Goal: Task Accomplishment & Management: Manage account settings

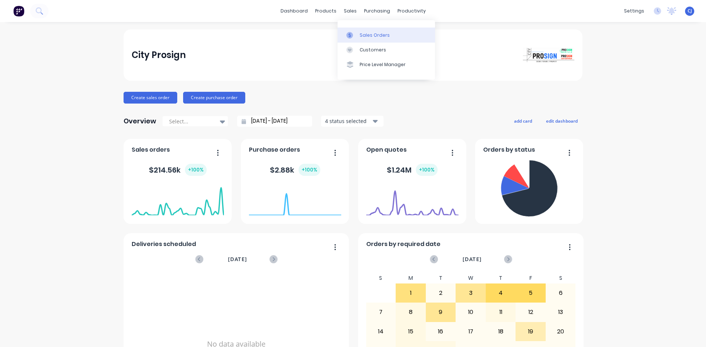
click at [357, 33] on div at bounding box center [351, 35] width 11 height 7
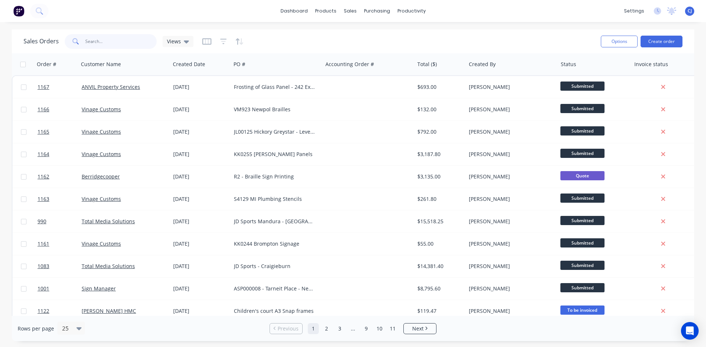
click at [109, 40] on input "text" at bounding box center [121, 41] width 72 height 15
type input "VINAGE"
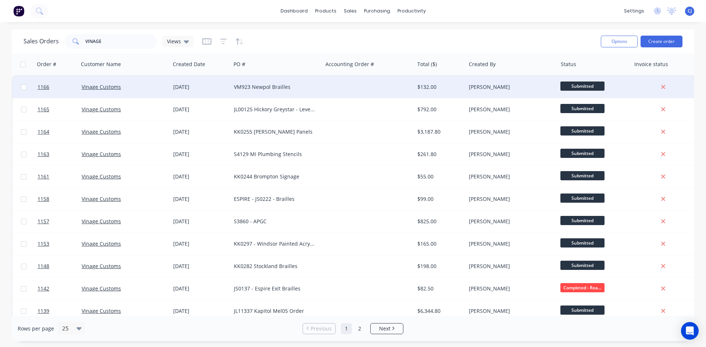
click at [302, 88] on div "VM923 Newpol Brailles" at bounding box center [275, 86] width 82 height 7
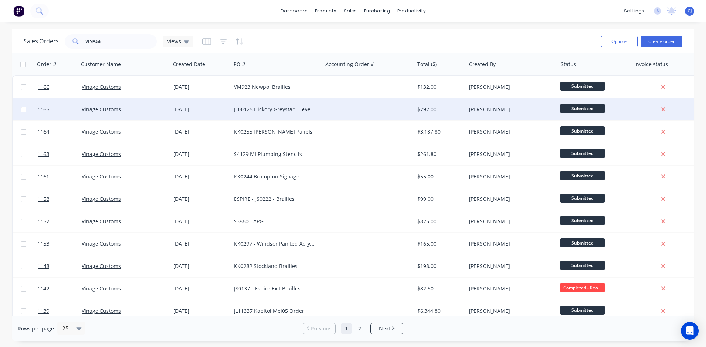
click at [266, 109] on div "JL00125 Hickory Greystar - Level Directory" at bounding box center [275, 109] width 82 height 7
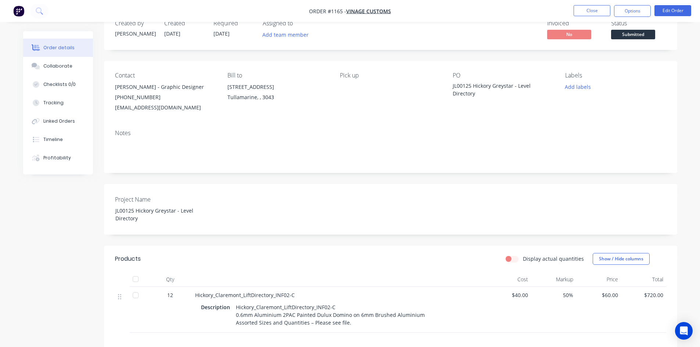
scroll to position [37, 0]
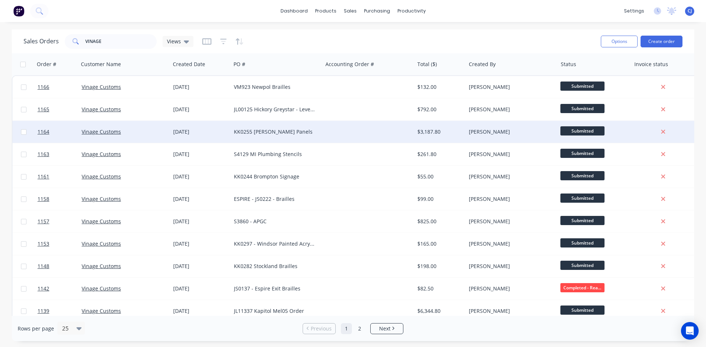
click at [257, 128] on div "KK0255 [PERSON_NAME] Panels" at bounding box center [277, 132] width 92 height 22
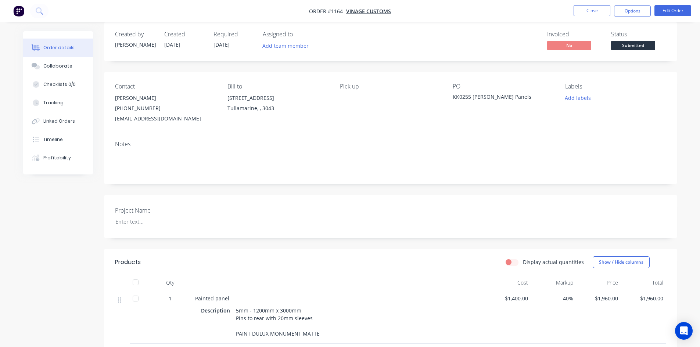
scroll to position [7, 0]
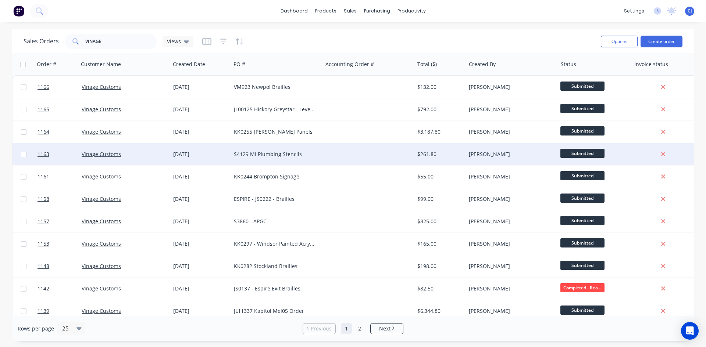
click at [300, 156] on div "S4129 MI Plumbing Stencils" at bounding box center [275, 154] width 82 height 7
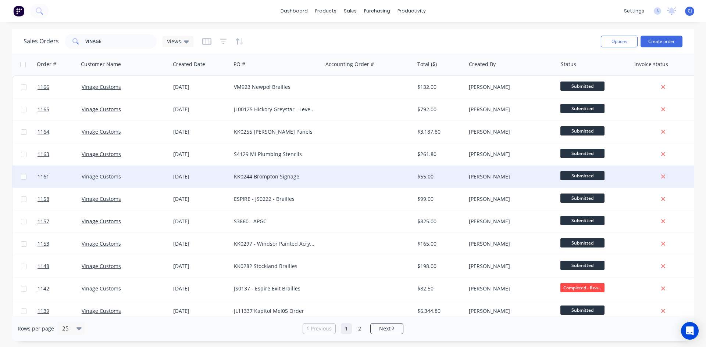
click at [281, 172] on div "KK0244 Brompton Signage" at bounding box center [277, 177] width 92 height 22
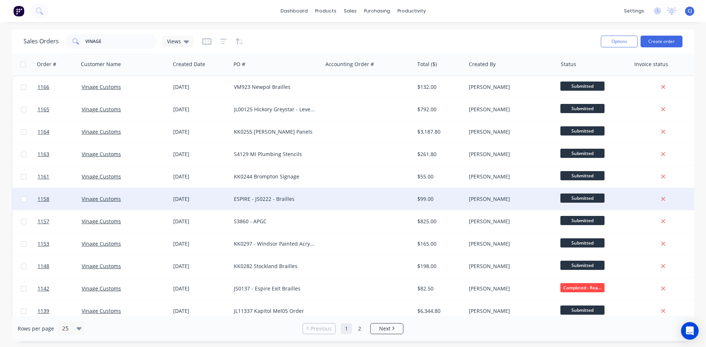
click at [275, 199] on div "ESPIRE - JS0222 - Brailles" at bounding box center [275, 199] width 82 height 7
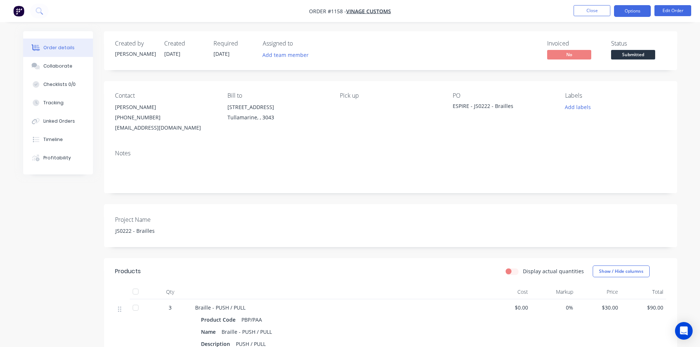
click at [637, 14] on button "Options" at bounding box center [632, 11] width 37 height 12
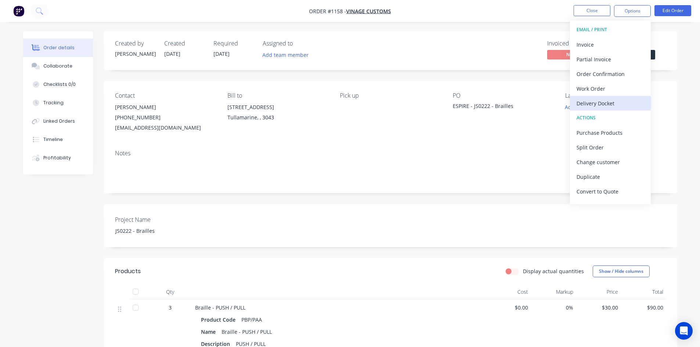
click at [604, 103] on div "Delivery Docket" at bounding box center [611, 103] width 68 height 11
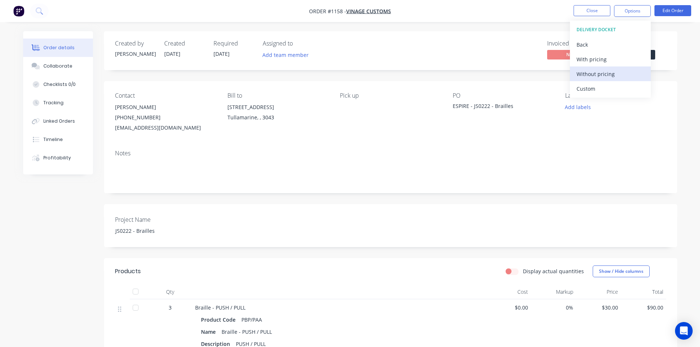
click at [607, 72] on div "Without pricing" at bounding box center [611, 74] width 68 height 11
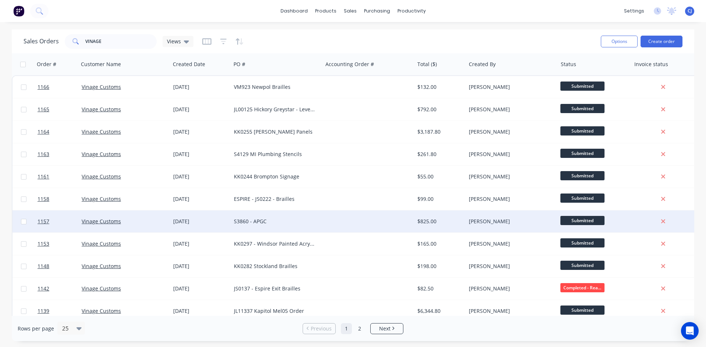
click at [321, 228] on div "S3860 - APGC" at bounding box center [277, 222] width 92 height 22
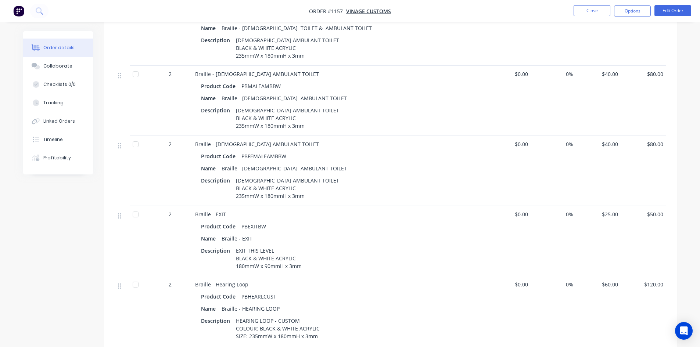
scroll to position [585, 0]
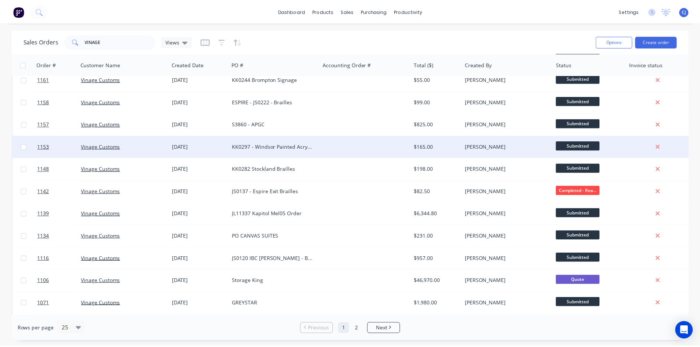
scroll to position [110, 0]
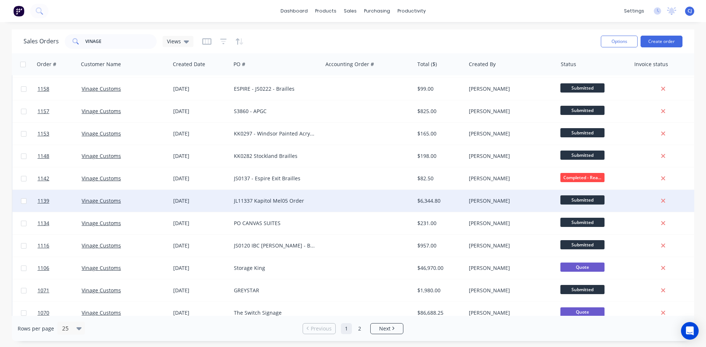
click at [261, 204] on div "JL11337 Kapitol Mel05 Order" at bounding box center [275, 200] width 82 height 7
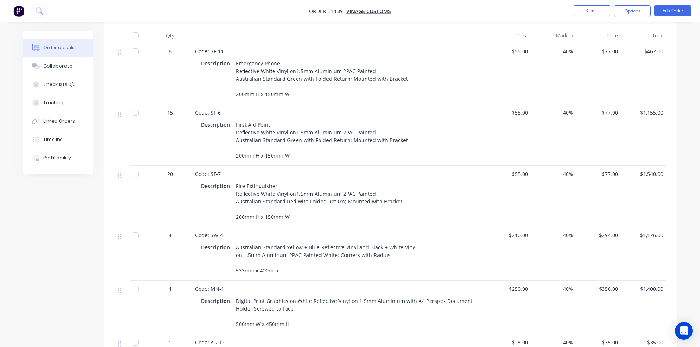
scroll to position [421, 0]
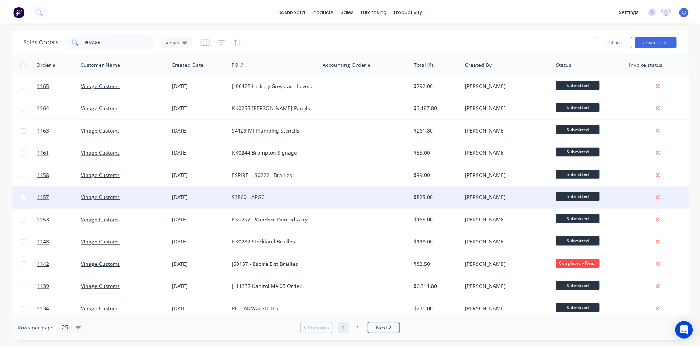
scroll to position [37, 0]
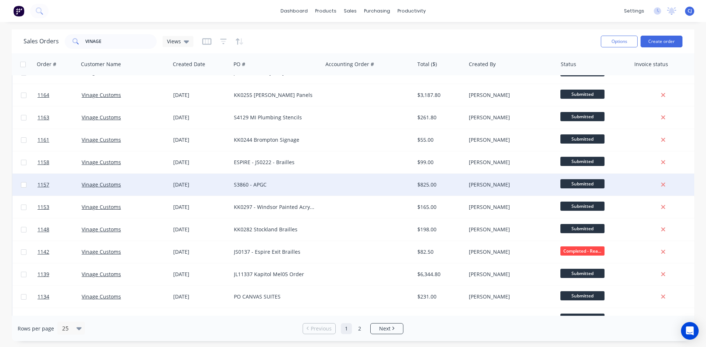
click at [310, 187] on div "S3860 - APGC" at bounding box center [275, 184] width 82 height 7
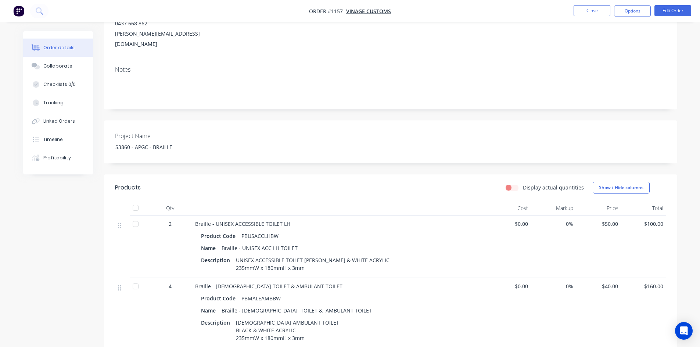
scroll to position [110, 0]
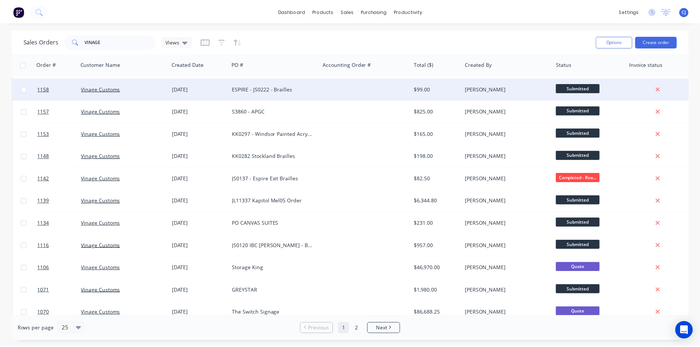
scroll to position [147, 0]
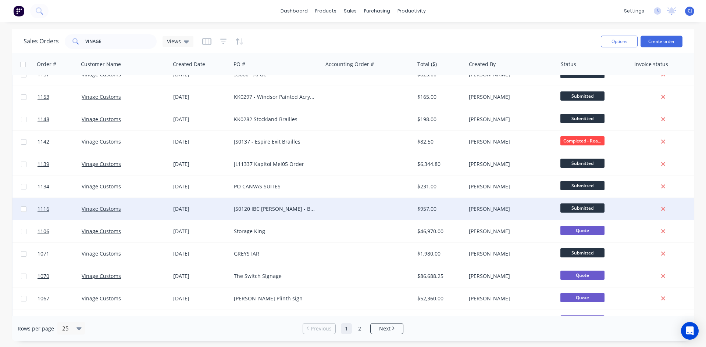
click at [265, 204] on div "JS0120 IBC [PERSON_NAME] - Braille" at bounding box center [277, 209] width 92 height 22
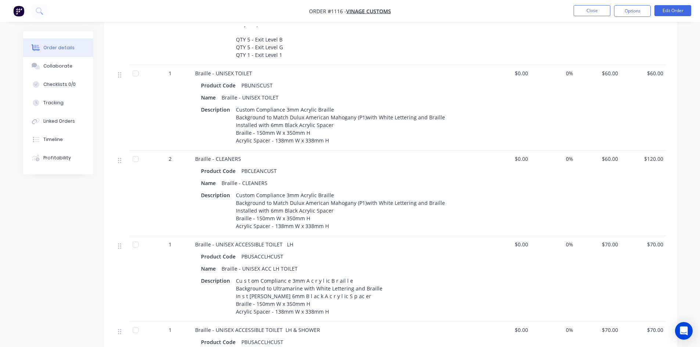
scroll to position [366, 0]
click at [630, 14] on button "Options" at bounding box center [632, 11] width 37 height 12
click at [600, 101] on div "Delivery Docket" at bounding box center [611, 103] width 68 height 11
click at [607, 77] on div "Without pricing" at bounding box center [611, 74] width 68 height 11
click at [406, 46] on div "EXIT LEVEL XX - CUSTOM Custom Compliance 3mm Acrylic Braille Background to Matc…" at bounding box center [340, 21] width 215 height 80
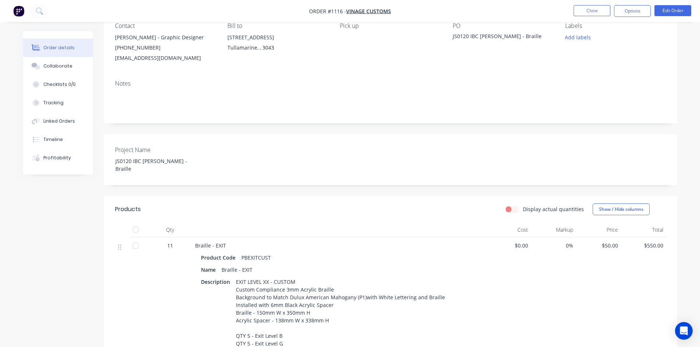
scroll to position [0, 0]
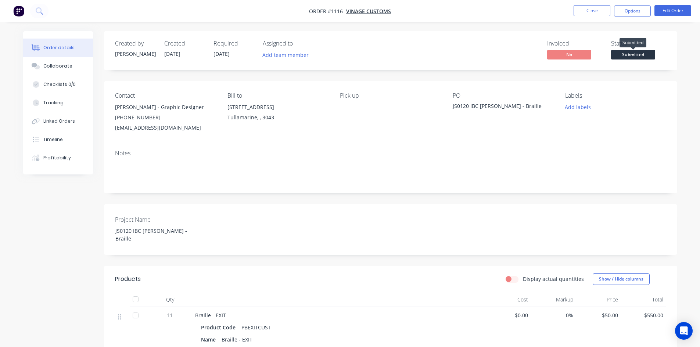
click at [622, 56] on span "Submitted" at bounding box center [633, 54] width 44 height 9
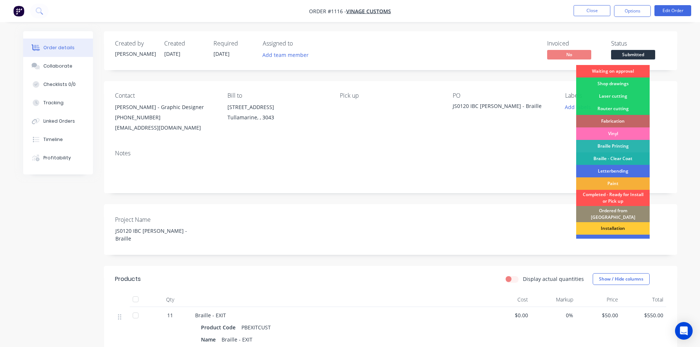
click at [625, 154] on div "Braille - Clear Coat" at bounding box center [613, 159] width 74 height 12
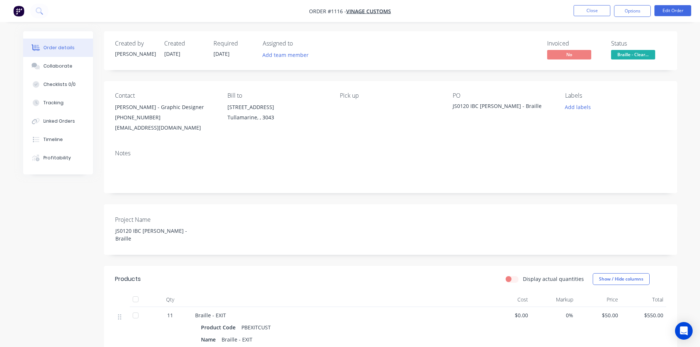
click at [592, 17] on li "Close" at bounding box center [592, 11] width 37 height 12
click at [593, 14] on button "Close" at bounding box center [592, 10] width 37 height 11
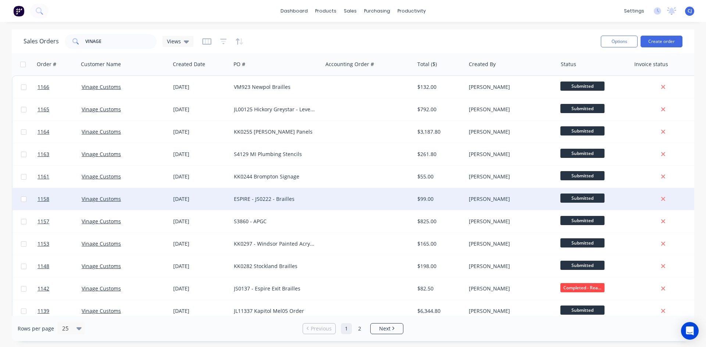
click at [257, 201] on div "ESPIRE - JS0222 - Brailles" at bounding box center [275, 199] width 82 height 7
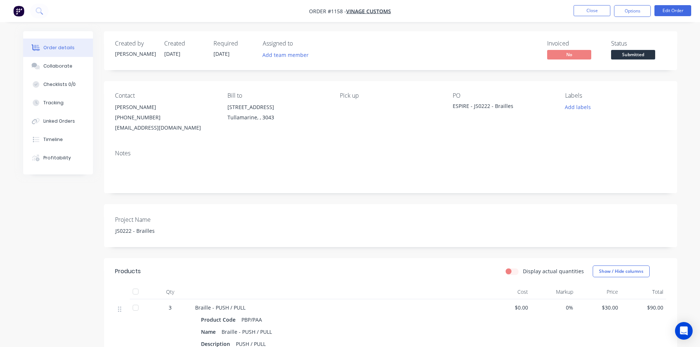
click at [619, 51] on span "Submitted" at bounding box center [633, 54] width 44 height 9
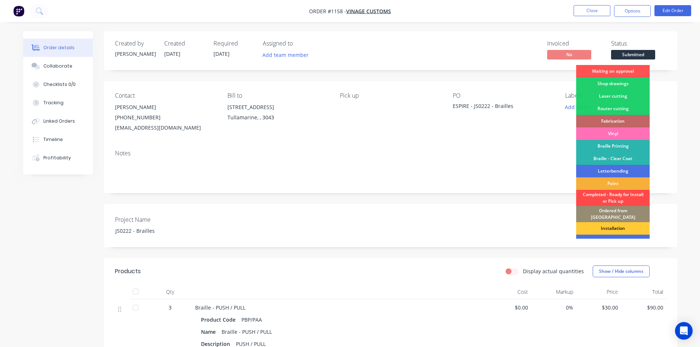
click at [622, 194] on div "Completed - Ready for Install or Pick up" at bounding box center [613, 198] width 74 height 16
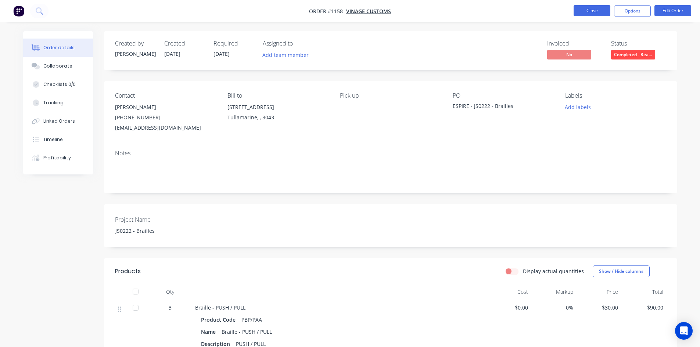
click at [589, 11] on button "Close" at bounding box center [592, 10] width 37 height 11
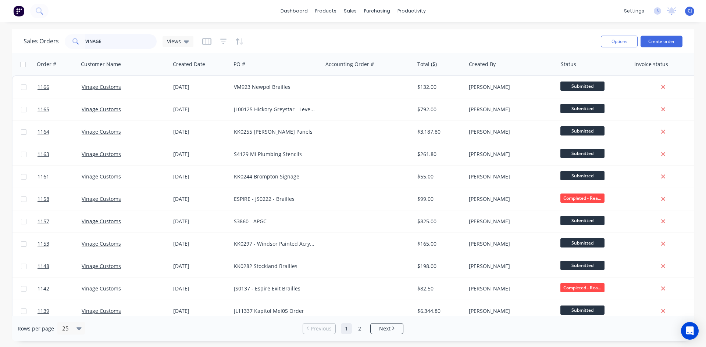
click at [92, 41] on input "VINAGE" at bounding box center [121, 41] width 72 height 15
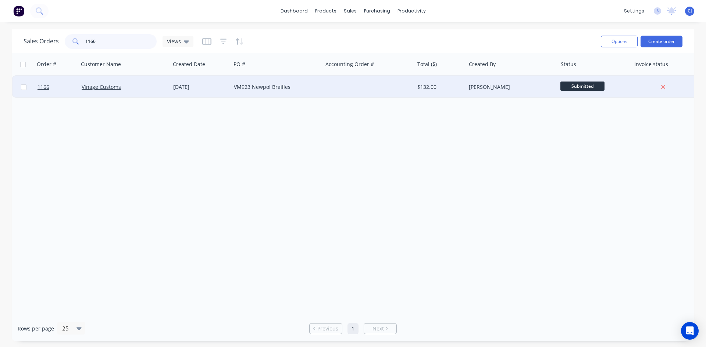
type input "1166"
click at [146, 90] on div "Vinage Customs" at bounding box center [123, 86] width 82 height 7
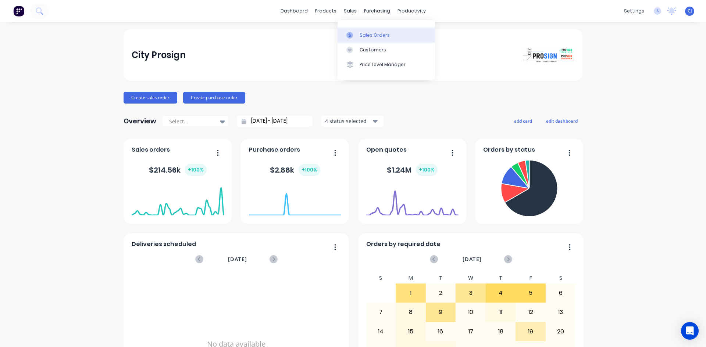
click at [353, 35] on div at bounding box center [351, 35] width 11 height 7
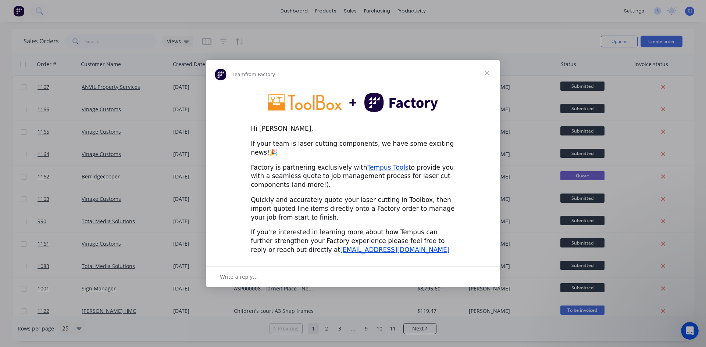
click at [492, 76] on span "Close" at bounding box center [487, 73] width 26 height 26
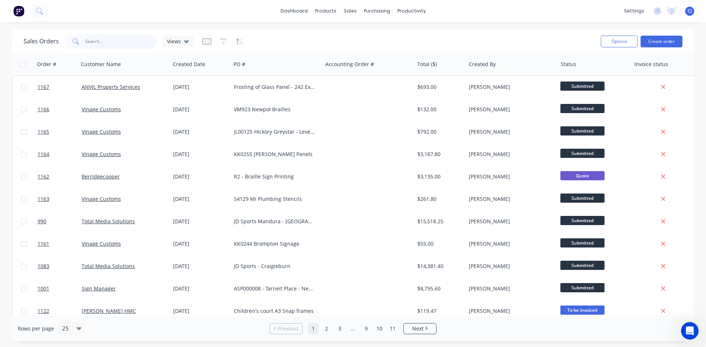
click at [112, 39] on input "text" at bounding box center [121, 41] width 72 height 15
type input "JONNY"
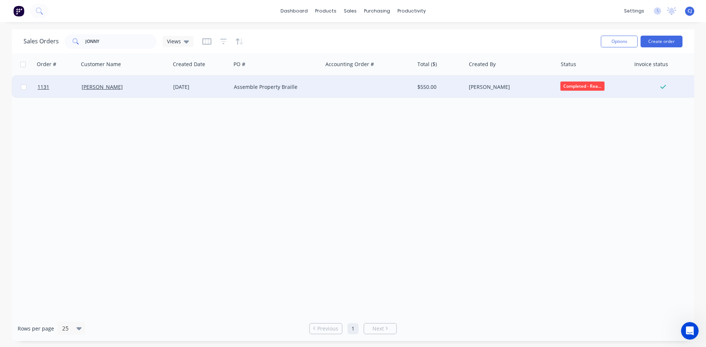
click at [347, 93] on div at bounding box center [368, 87] width 92 height 22
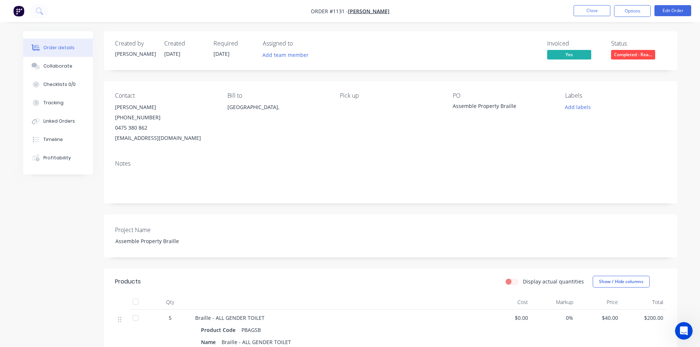
click at [625, 55] on span "Completed - Rea..." at bounding box center [633, 54] width 44 height 9
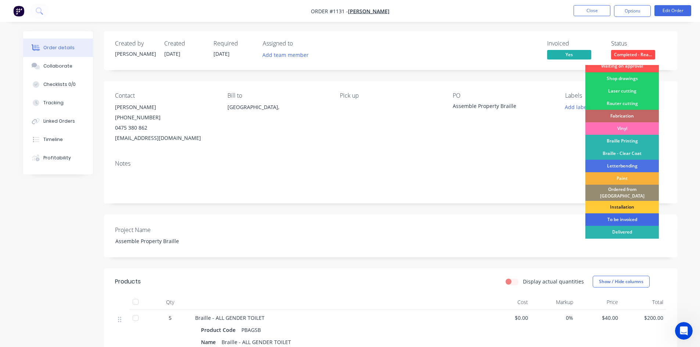
scroll to position [26, 0]
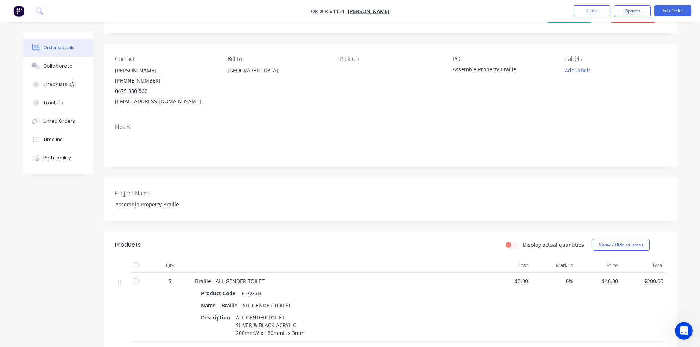
click at [562, 82] on div "Contact Jonny Prichard (02) 8332 4111 0475 380 862 jonnyprichard@built.com.au B…" at bounding box center [391, 80] width 574 height 73
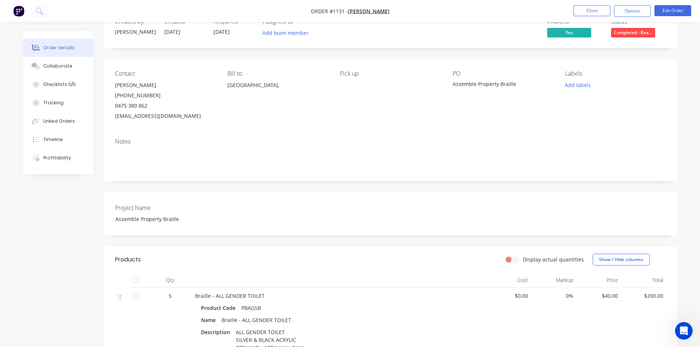
scroll to position [0, 0]
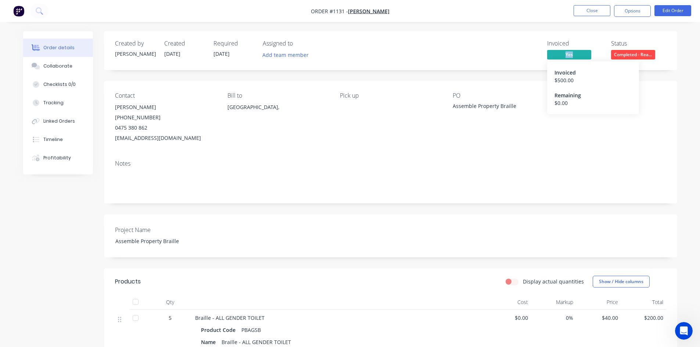
drag, startPoint x: 576, startPoint y: 53, endPoint x: 597, endPoint y: 28, distance: 32.1
click at [627, 14] on button "Options" at bounding box center [632, 11] width 37 height 12
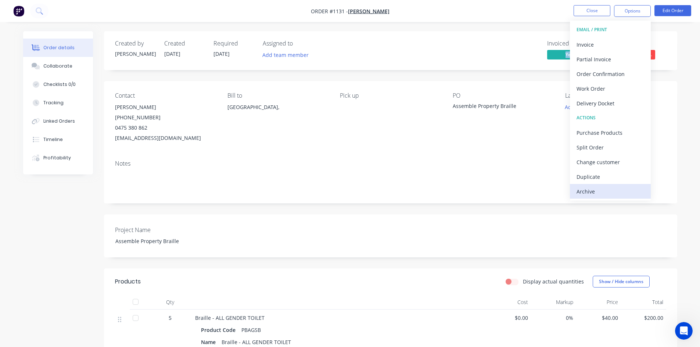
click at [605, 193] on div "Archive" at bounding box center [611, 191] width 68 height 11
